Goal: Feedback & Contribution: Submit feedback/report problem

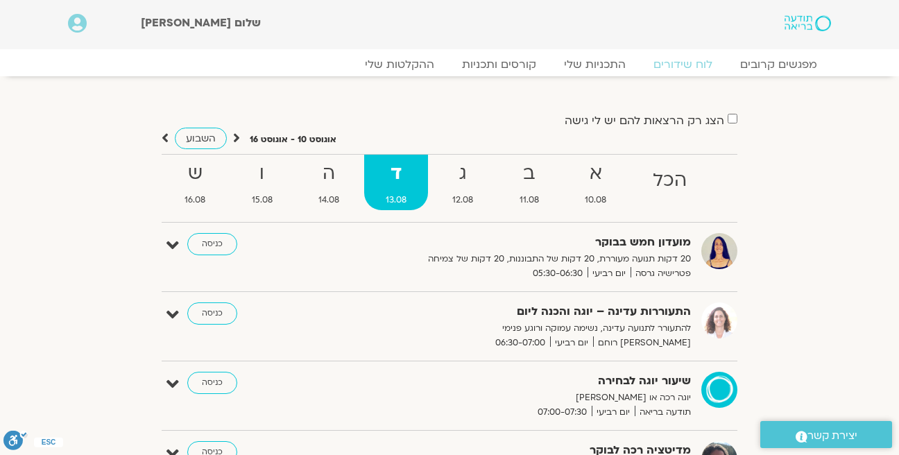
scroll to position [1006, 0]
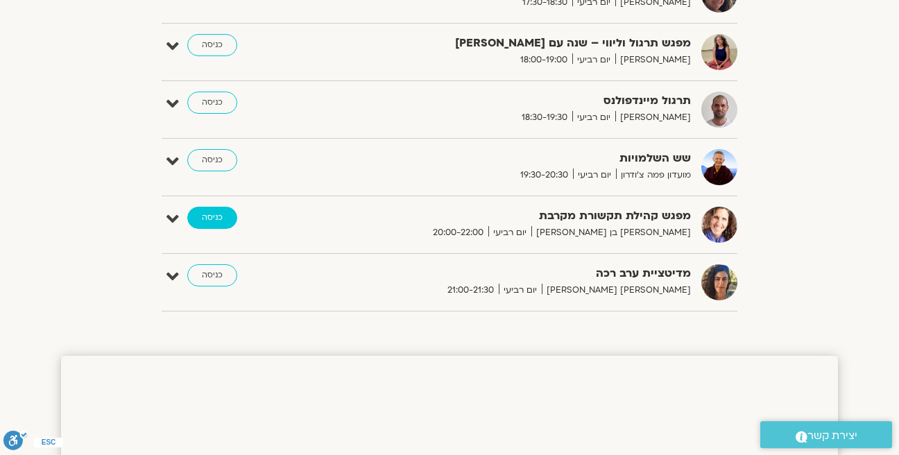
drag, startPoint x: 215, startPoint y: 191, endPoint x: 225, endPoint y: 215, distance: 25.8
click at [225, 215] on link "כניסה" at bounding box center [212, 218] width 50 height 22
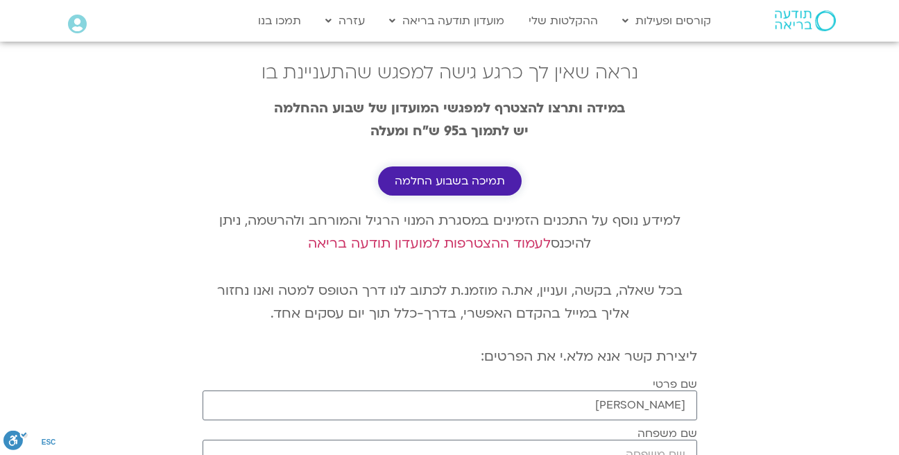
click at [475, 185] on span "תמיכה בשבוע החלמה" at bounding box center [450, 181] width 110 height 12
click at [448, 183] on span "תמיכה בשבוע החלמה" at bounding box center [450, 181] width 110 height 12
click at [377, 241] on link "לעמוד ההצטרפות למועדון תודעה בריאה" at bounding box center [429, 243] width 243 height 18
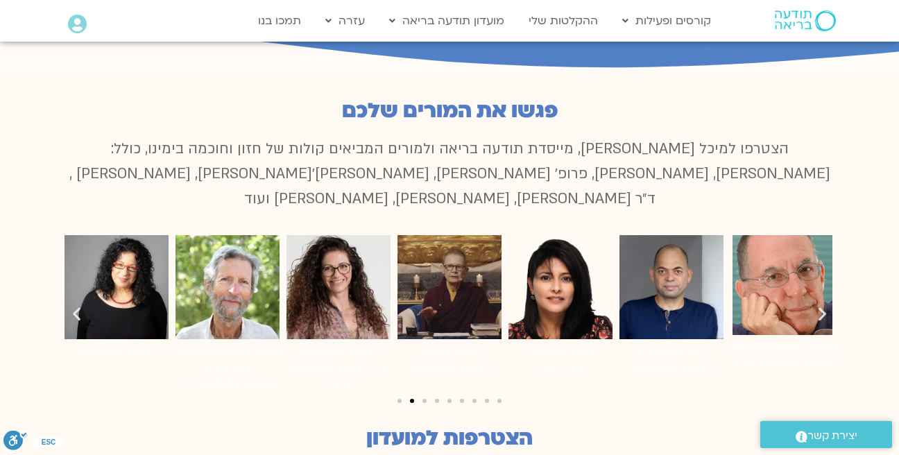
scroll to position [988, 0]
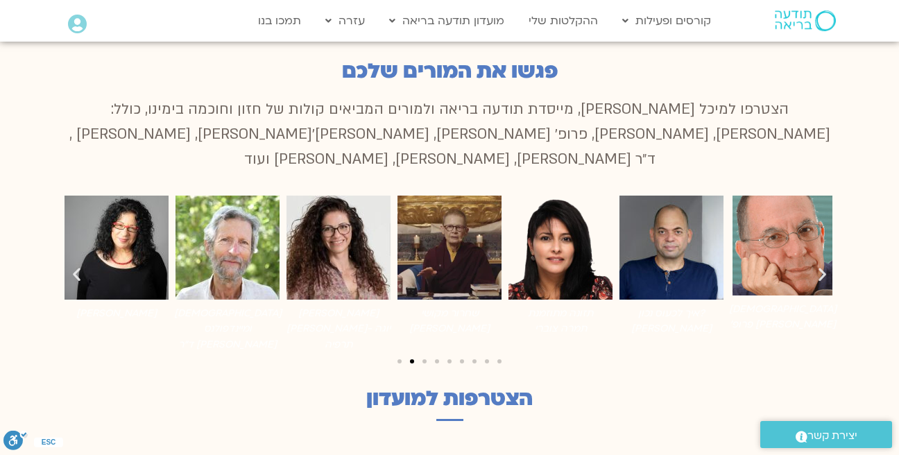
click at [824, 266] on icon "שקופית הבאה" at bounding box center [822, 274] width 17 height 17
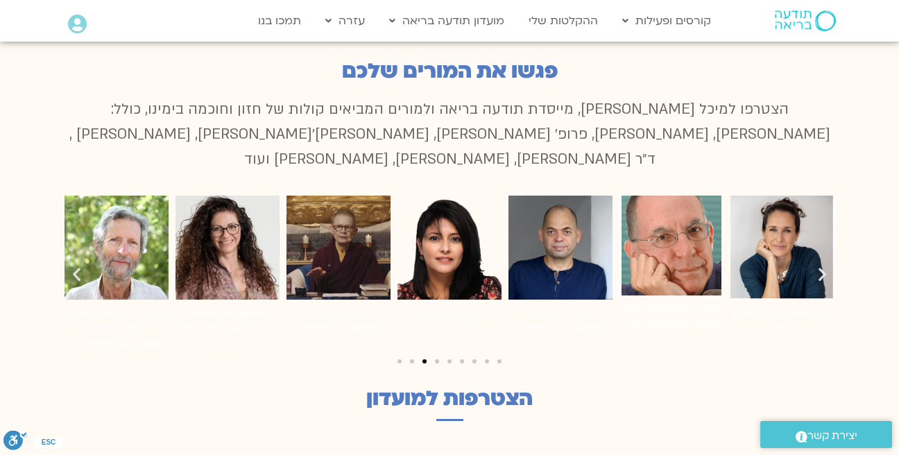
click at [74, 266] on icon "שקופית קודמת" at bounding box center [76, 274] width 17 height 17
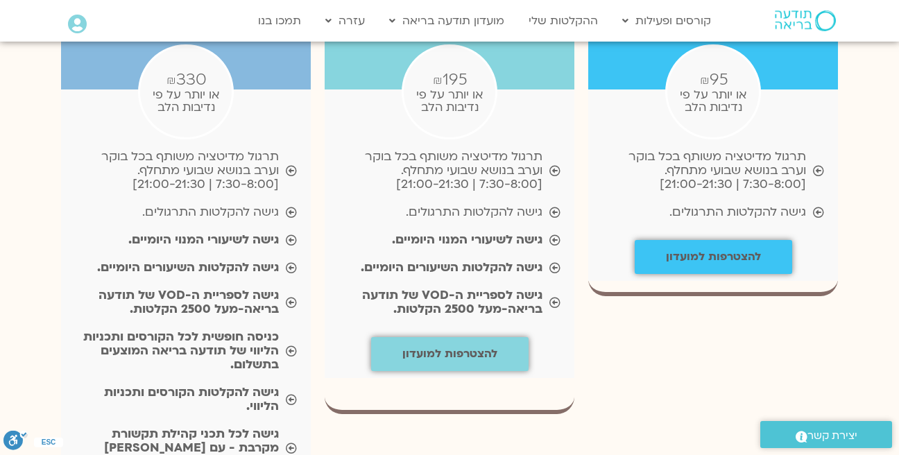
scroll to position [1534, 0]
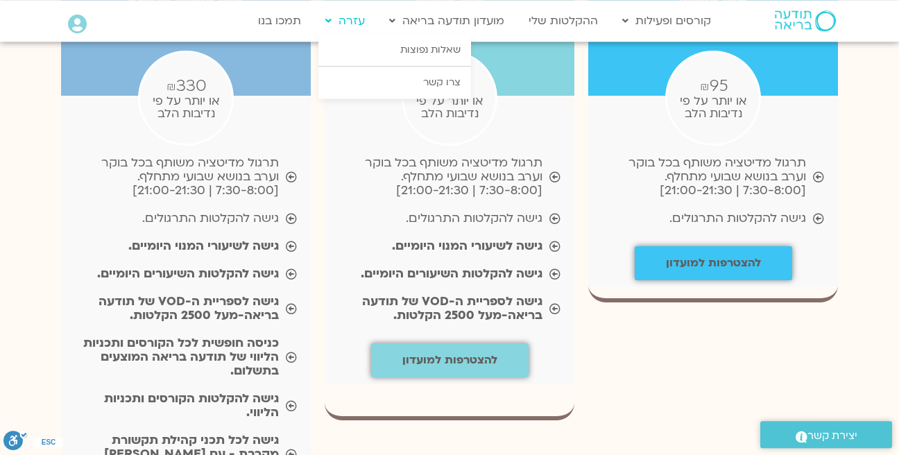
click at [360, 20] on link "עזרה" at bounding box center [344, 21] width 53 height 26
click at [448, 78] on link "צרו קשר" at bounding box center [394, 83] width 153 height 32
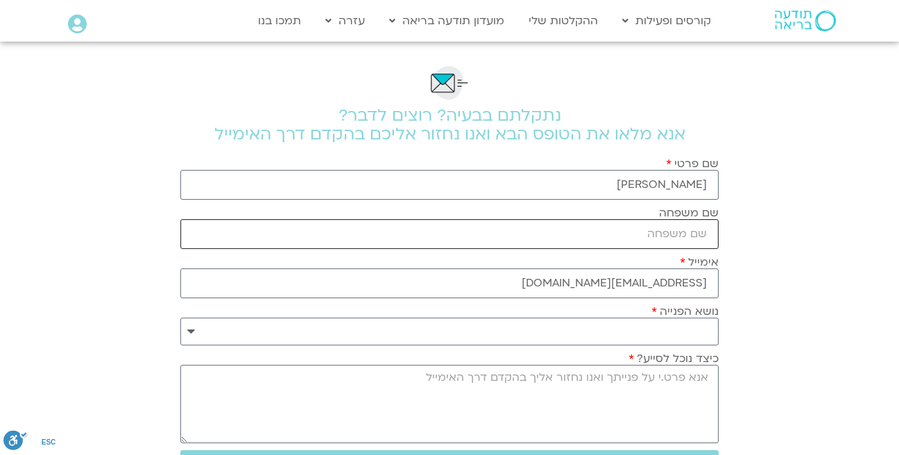
click at [679, 232] on input "שם משפחה" at bounding box center [449, 234] width 538 height 30
click at [670, 233] on input "שם משפחה" at bounding box center [449, 234] width 538 height 30
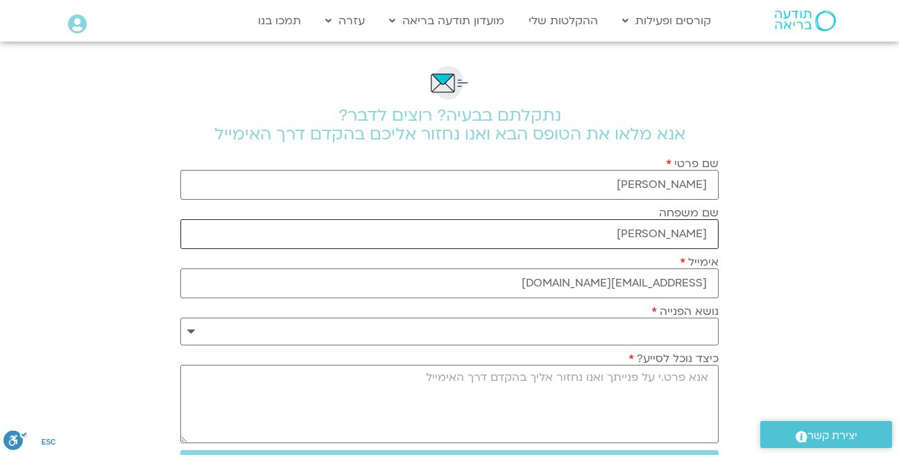
type input "אלמוג"
drag, startPoint x: 680, startPoint y: 189, endPoint x: 629, endPoint y: 181, distance: 51.9
click at [629, 181] on input "[PERSON_NAME]" at bounding box center [449, 185] width 538 height 30
type input "שירה"
select select "**********"
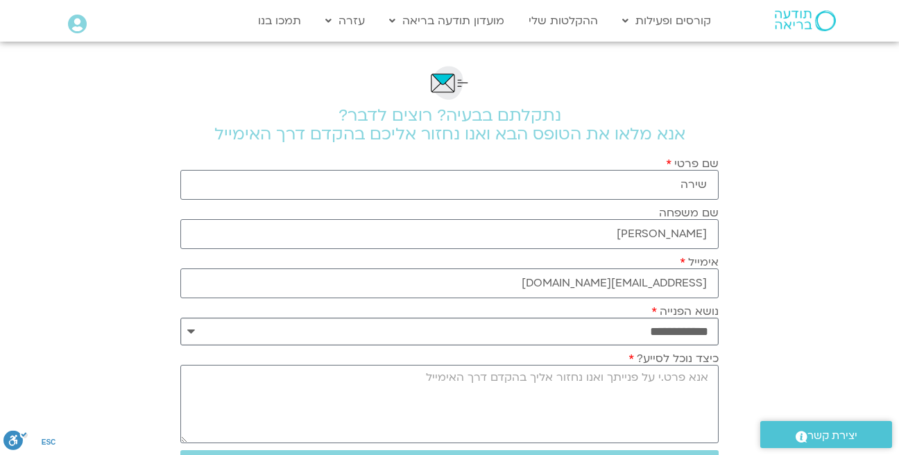
click option "**********" at bounding box center [0, 0] width 0 height 0
click at [656, 390] on textarea "כיצד נוכל לסייע?" at bounding box center [449, 404] width 538 height 78
click at [648, 374] on textarea "שלום , שילמי" at bounding box center [449, 404] width 538 height 78
click at [623, 375] on textarea "שלום , שילמתי" at bounding box center [449, 404] width 538 height 78
click at [673, 377] on textarea "שלום , שילמתי על הקורס של אלה טולנאי וומיכל גורל" at bounding box center [449, 404] width 538 height 78
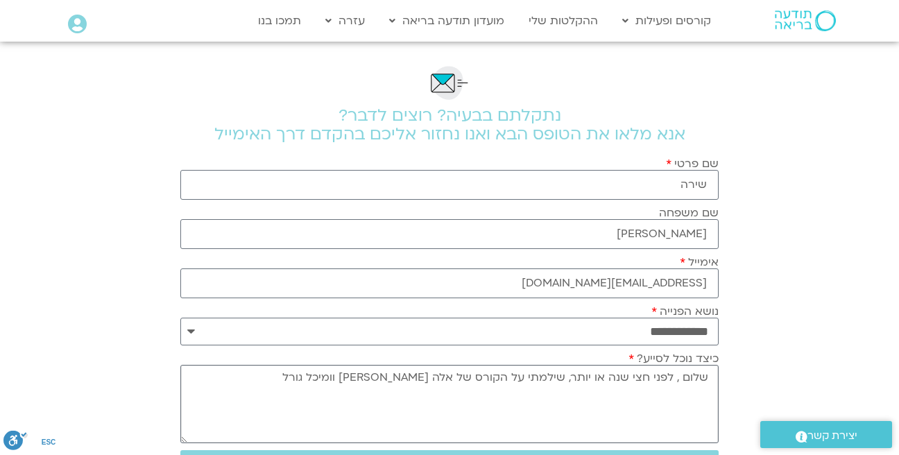
click at [337, 379] on textarea "שלום , לפני חצי שנה או יותר, שילמתי על הקורס של אלה טולנאי וומיכל גורל" at bounding box center [449, 404] width 538 height 78
click at [395, 379] on textarea "שלום , לפני חצי שנה או יותר, שילמתי על הקורס של אלה טולנאי וומיכל גורל" at bounding box center [449, 404] width 538 height 78
click at [313, 372] on textarea "שלום , לפני חצי שנה או יותר, שילמתי על הקורס של אלה טולנאי ומיכל גורל" at bounding box center [449, 404] width 538 height 78
drag, startPoint x: 268, startPoint y: 381, endPoint x: 241, endPoint y: 378, distance: 26.5
click at [241, 377] on textarea "שלום , לפני חצי שנה או יותר, שילמתי על הקורס של אלה טולנאי ומיכל גורל , אך לא צ…" at bounding box center [449, 404] width 538 height 78
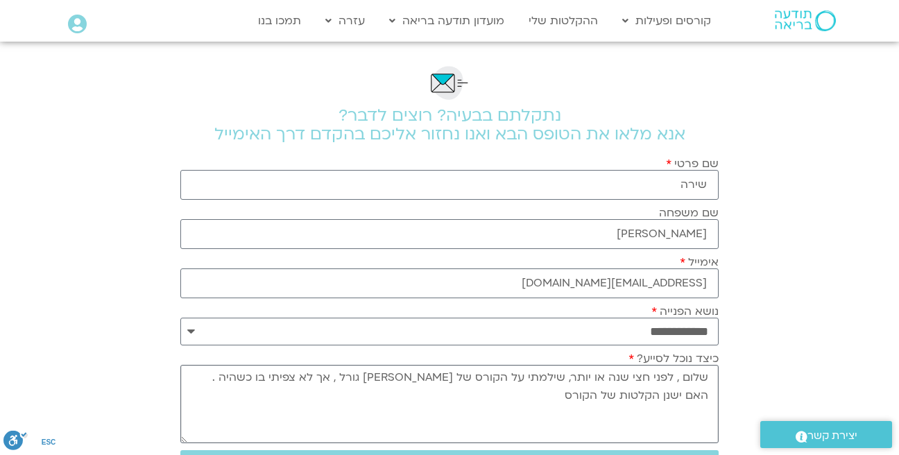
click at [225, 377] on textarea "שלום , לפני חצי שנה או יותר, שילמתי על הקורס של אלה טולנאי ומיכל גורל , אך לא צ…" at bounding box center [449, 404] width 538 height 78
click at [550, 396] on textarea "שלום , לפני חצי שנה או יותר, שילמתי על הקורס של אלה טולנאי ומיכל גורל , אך לא צ…" at bounding box center [449, 404] width 538 height 78
click at [234, 375] on textarea "שלום , לפני חצי שנה או יותר, שילמתי על הקורס של אלה טולנאי ומיכל גורל , אך לא צ…" at bounding box center [449, 404] width 538 height 78
click at [548, 395] on textarea "שלום , לפני חצי שנה או יותר, שילמתי על הקורס של אלה טולנאי ומיכל גורל , אך לא צ…" at bounding box center [449, 404] width 538 height 78
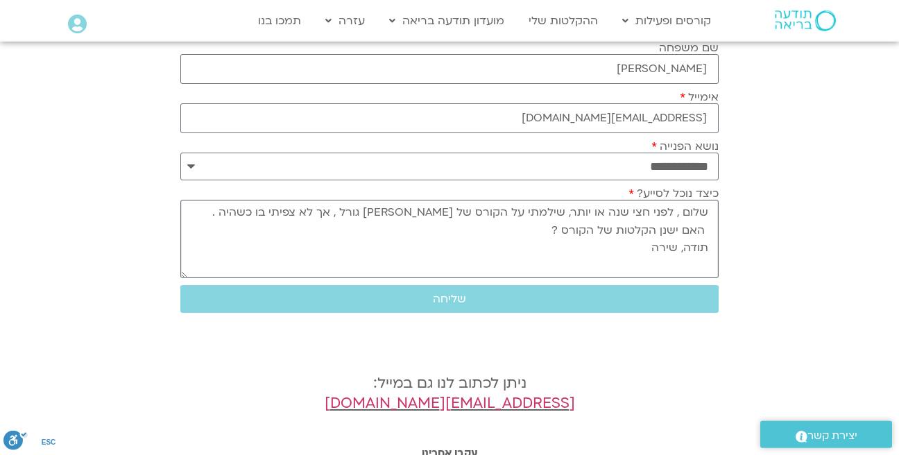
scroll to position [167, 0]
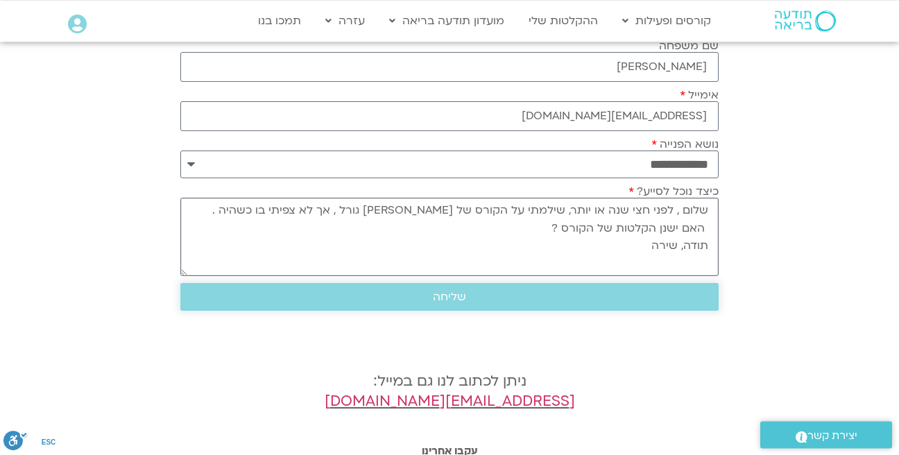
type textarea "שלום , לפני חצי שנה או יותר, שילמתי על הקורס של אלה טולנאי ומיכל גורל , אך לא צ…"
click at [434, 295] on span "שליחה" at bounding box center [449, 297] width 33 height 12
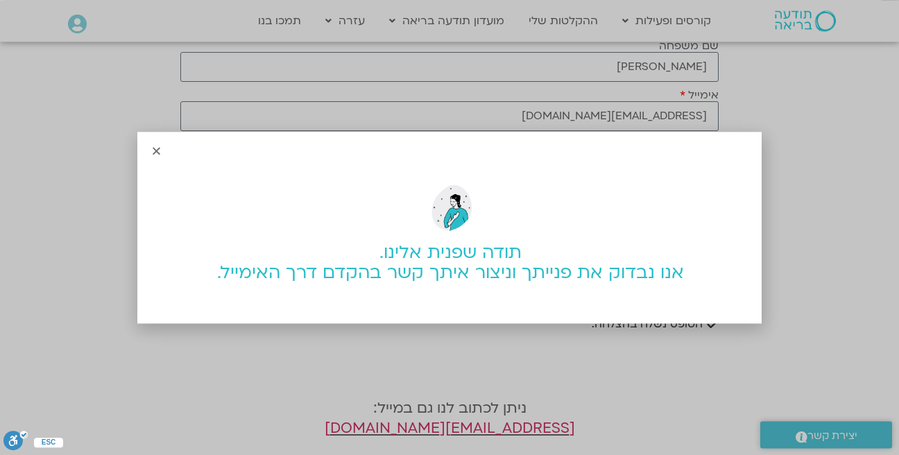
click at [160, 152] on icon "Close" at bounding box center [156, 151] width 10 height 10
